Goal: Information Seeking & Learning: Learn about a topic

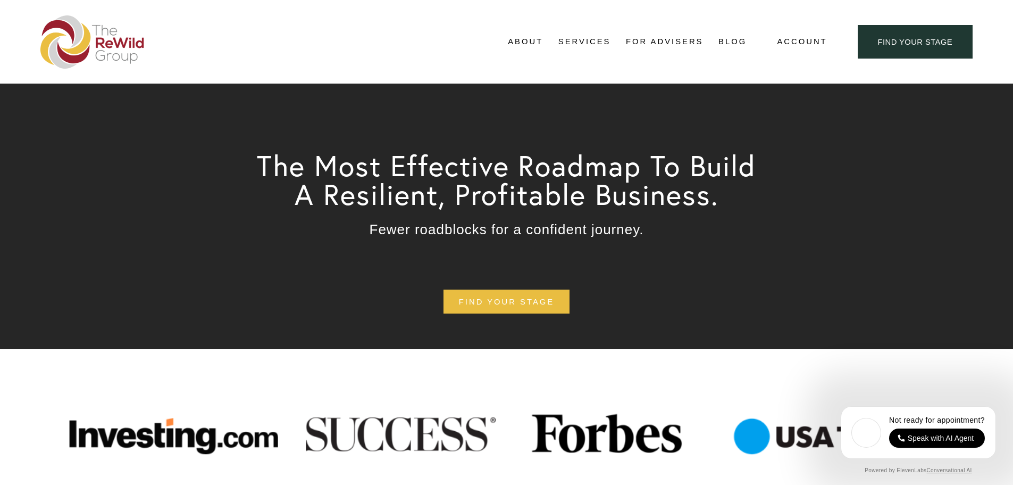
click at [734, 42] on link "Blog" at bounding box center [733, 42] width 28 height 16
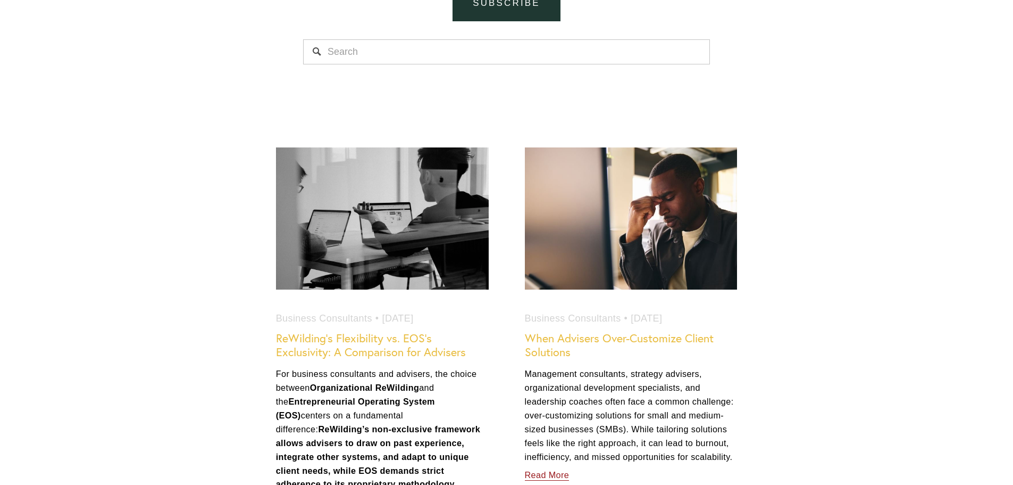
scroll to position [479, 0]
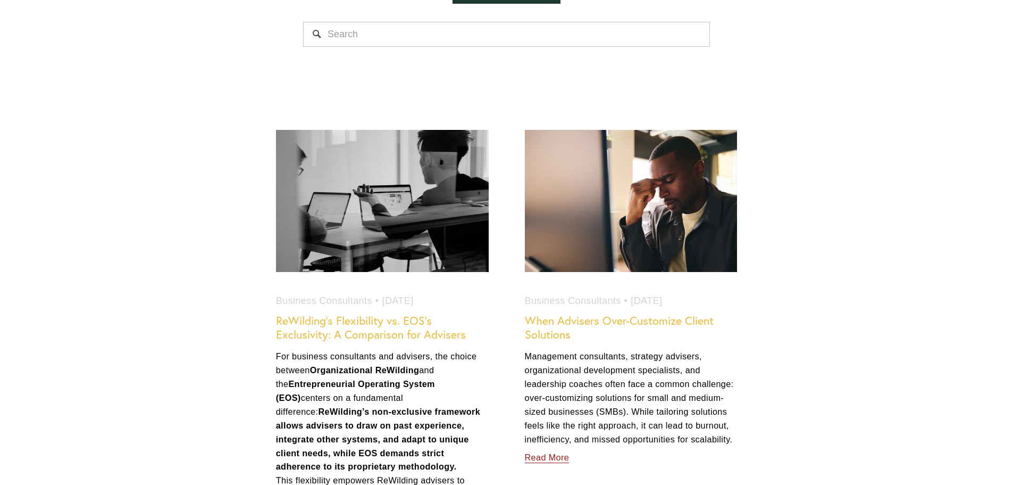
click at [381, 335] on link "ReWilding’s Flexibility vs. EOS’s Exclusivity: A Comparison for Advisers" at bounding box center [371, 327] width 190 height 28
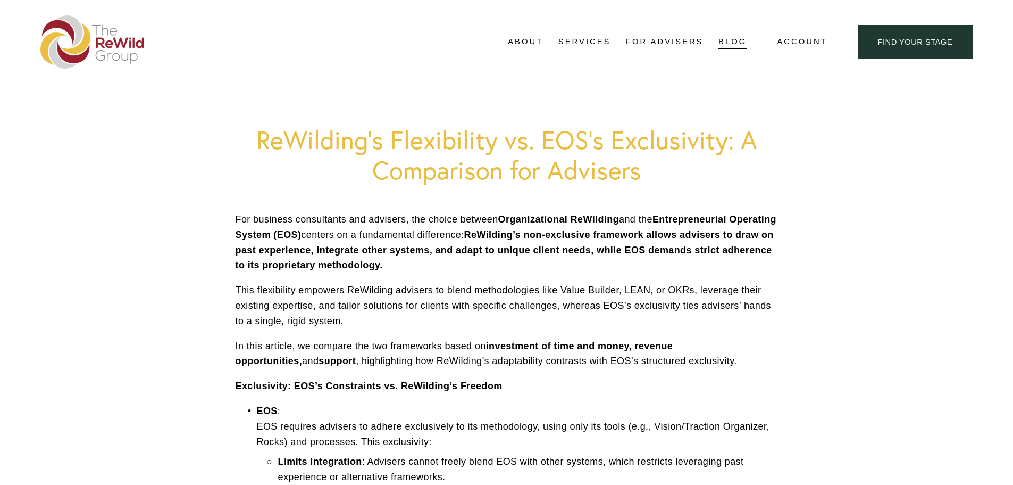
click at [730, 44] on link "Blog" at bounding box center [733, 42] width 28 height 16
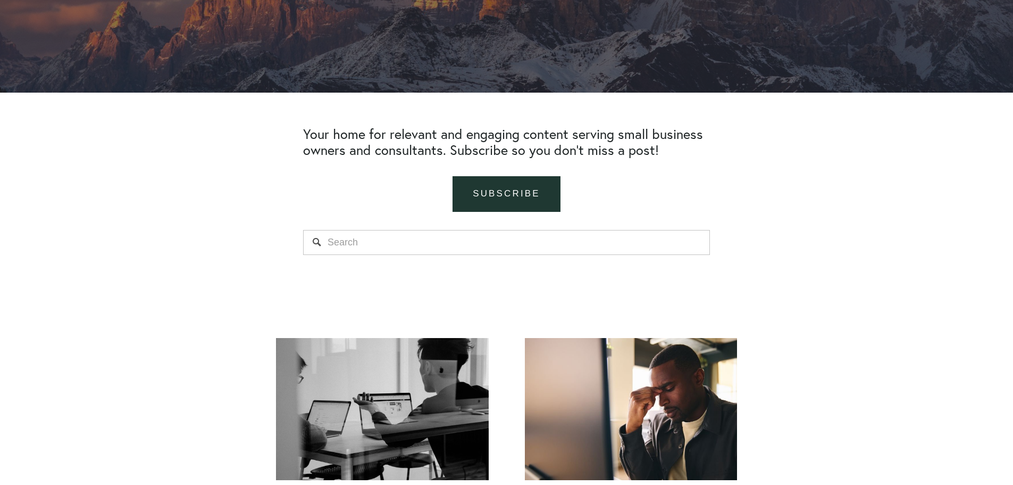
scroll to position [266, 0]
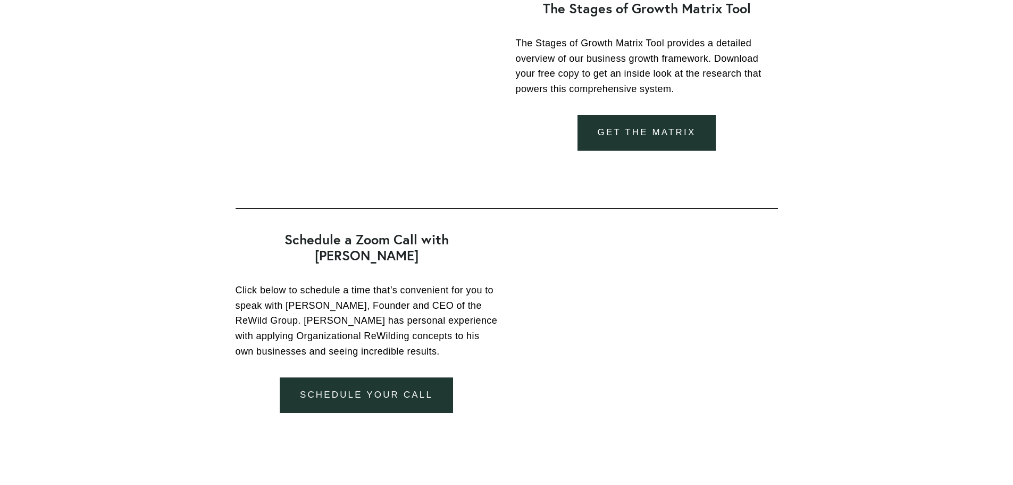
scroll to position [2074, 0]
